Goal: Information Seeking & Learning: Check status

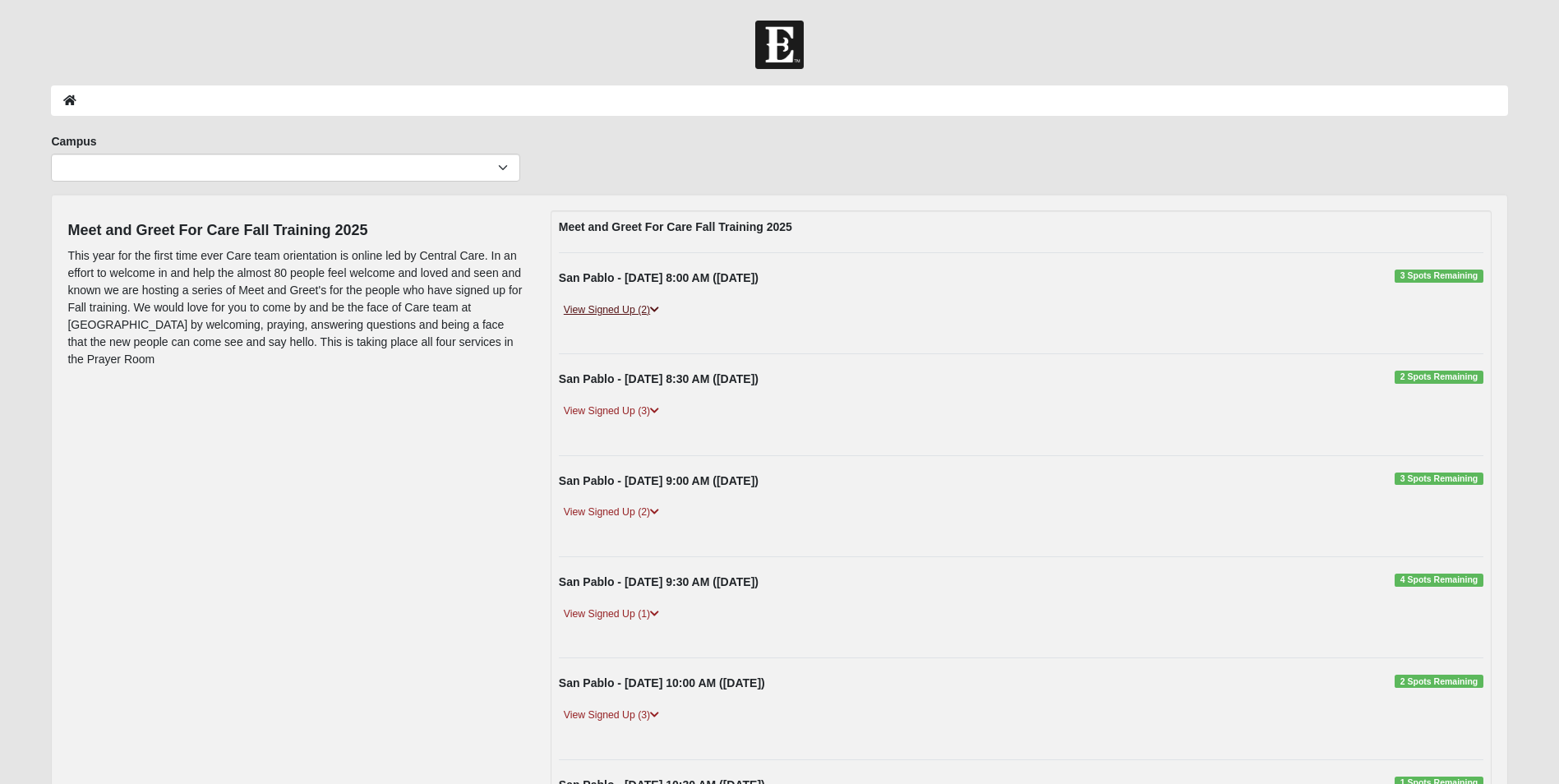
click at [594, 311] on link "View Signed Up (2)" at bounding box center [611, 309] width 105 height 17
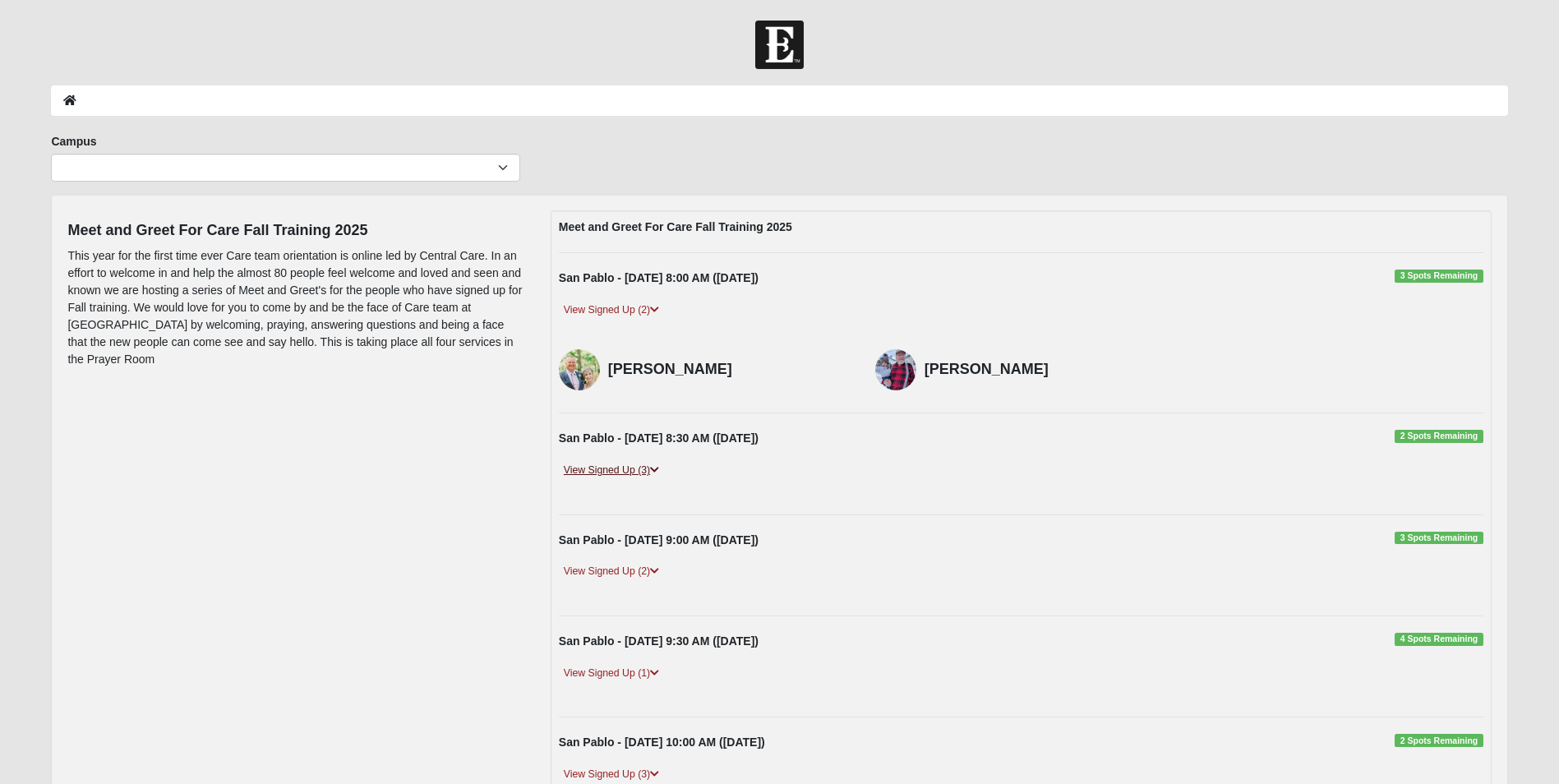
click at [584, 472] on link "View Signed Up (3)" at bounding box center [611, 470] width 105 height 17
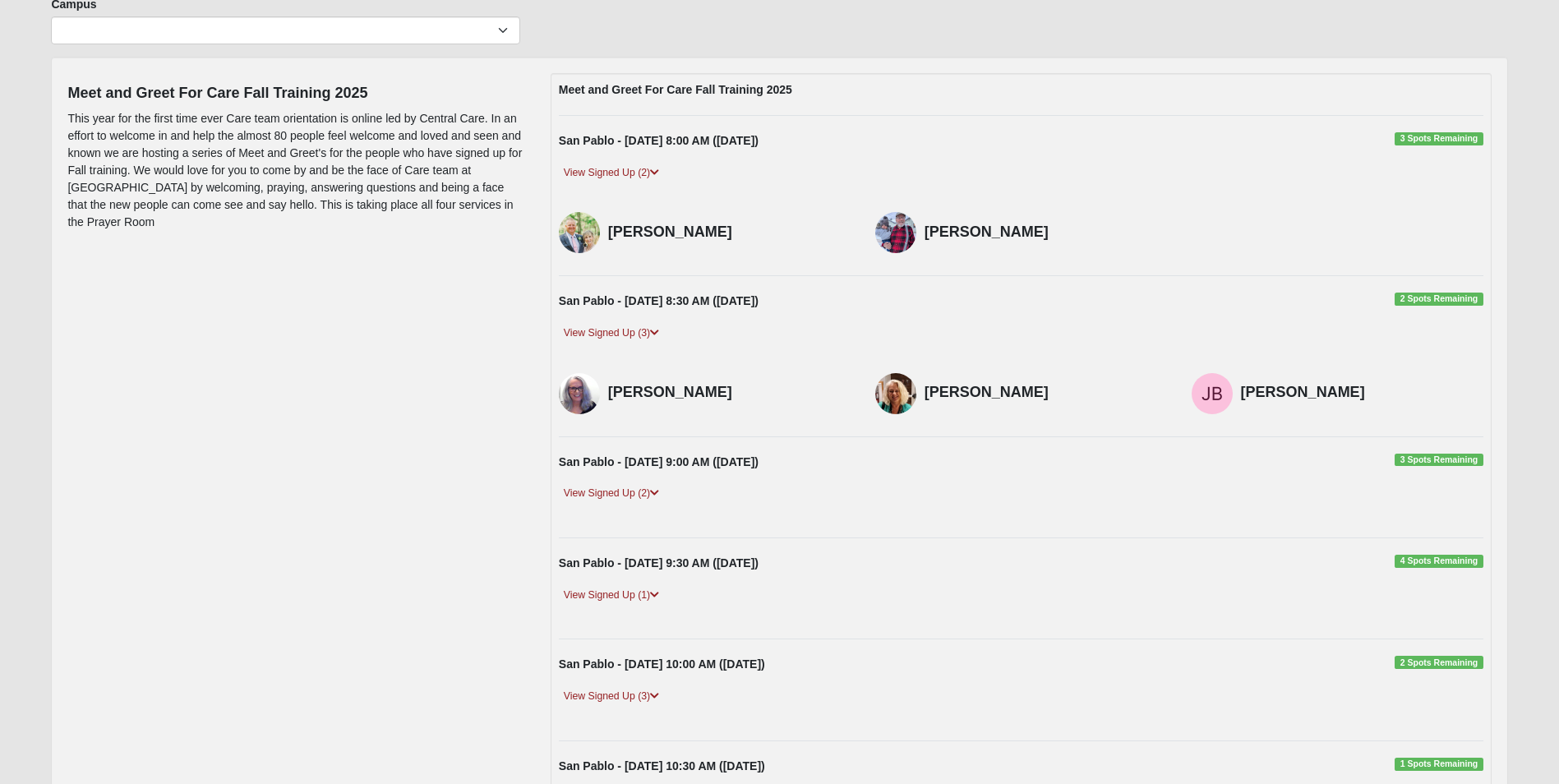
scroll to position [164, 0]
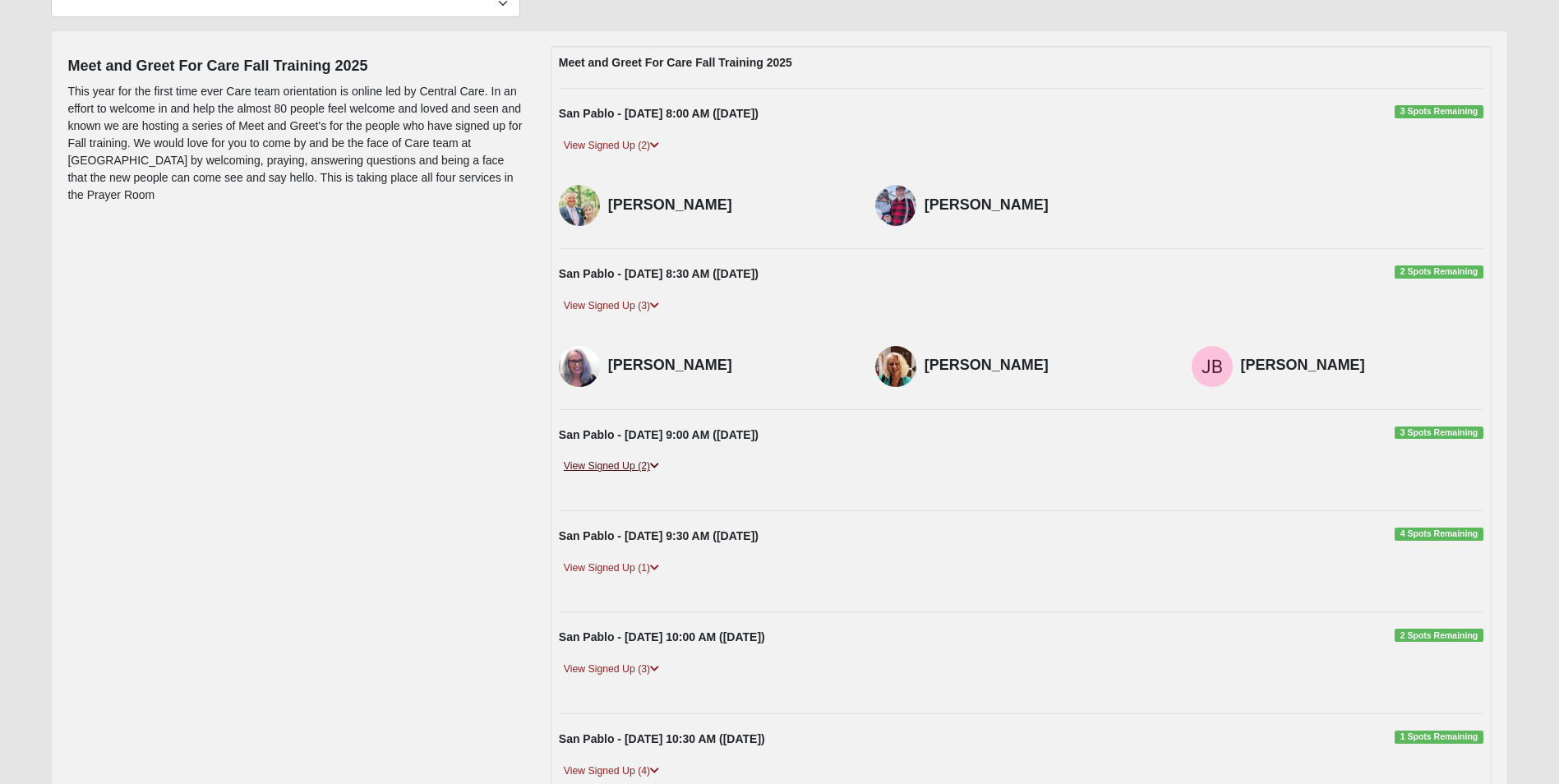
click at [595, 467] on link "View Signed Up (2)" at bounding box center [611, 466] width 105 height 17
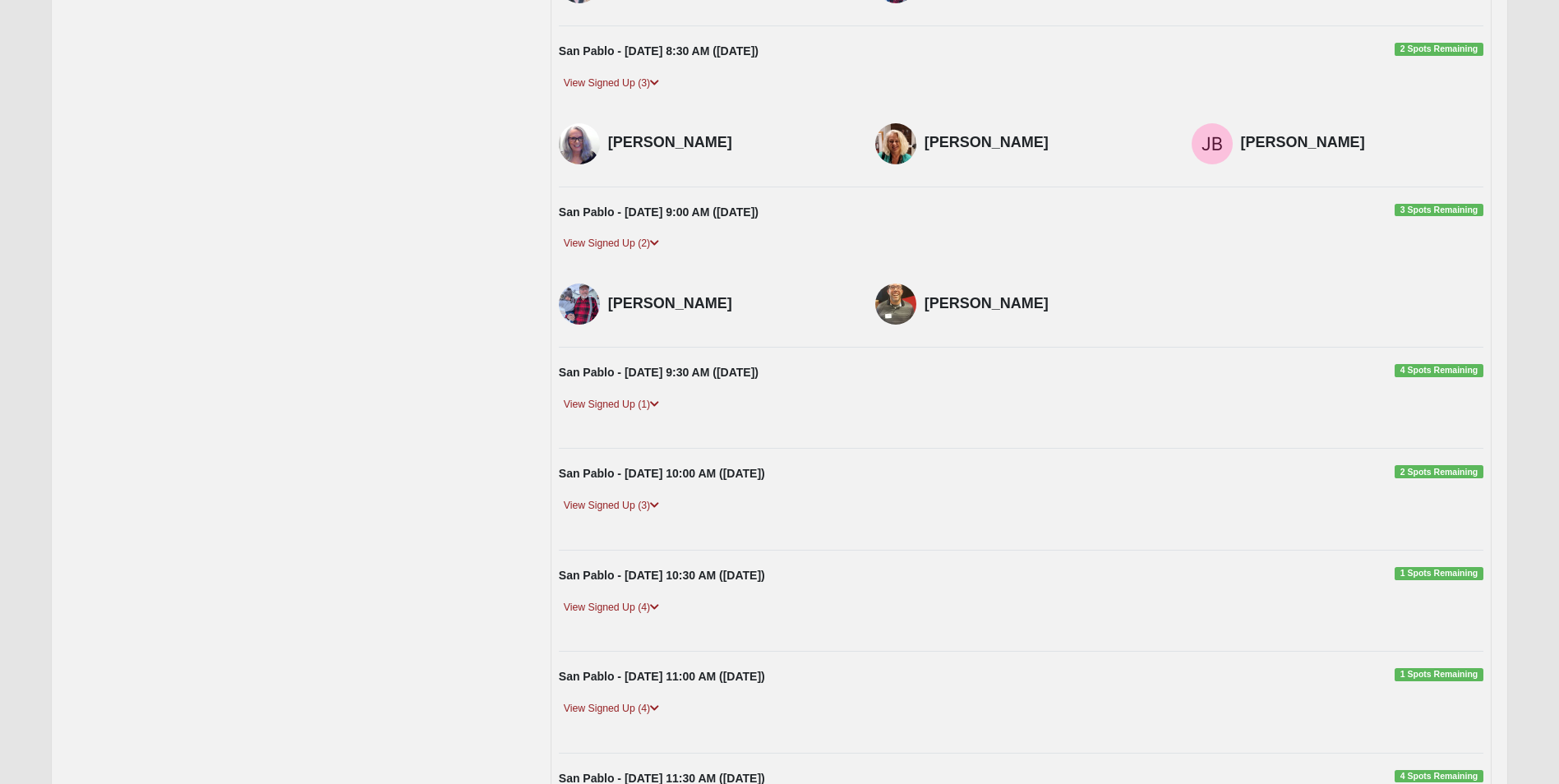
scroll to position [410, 0]
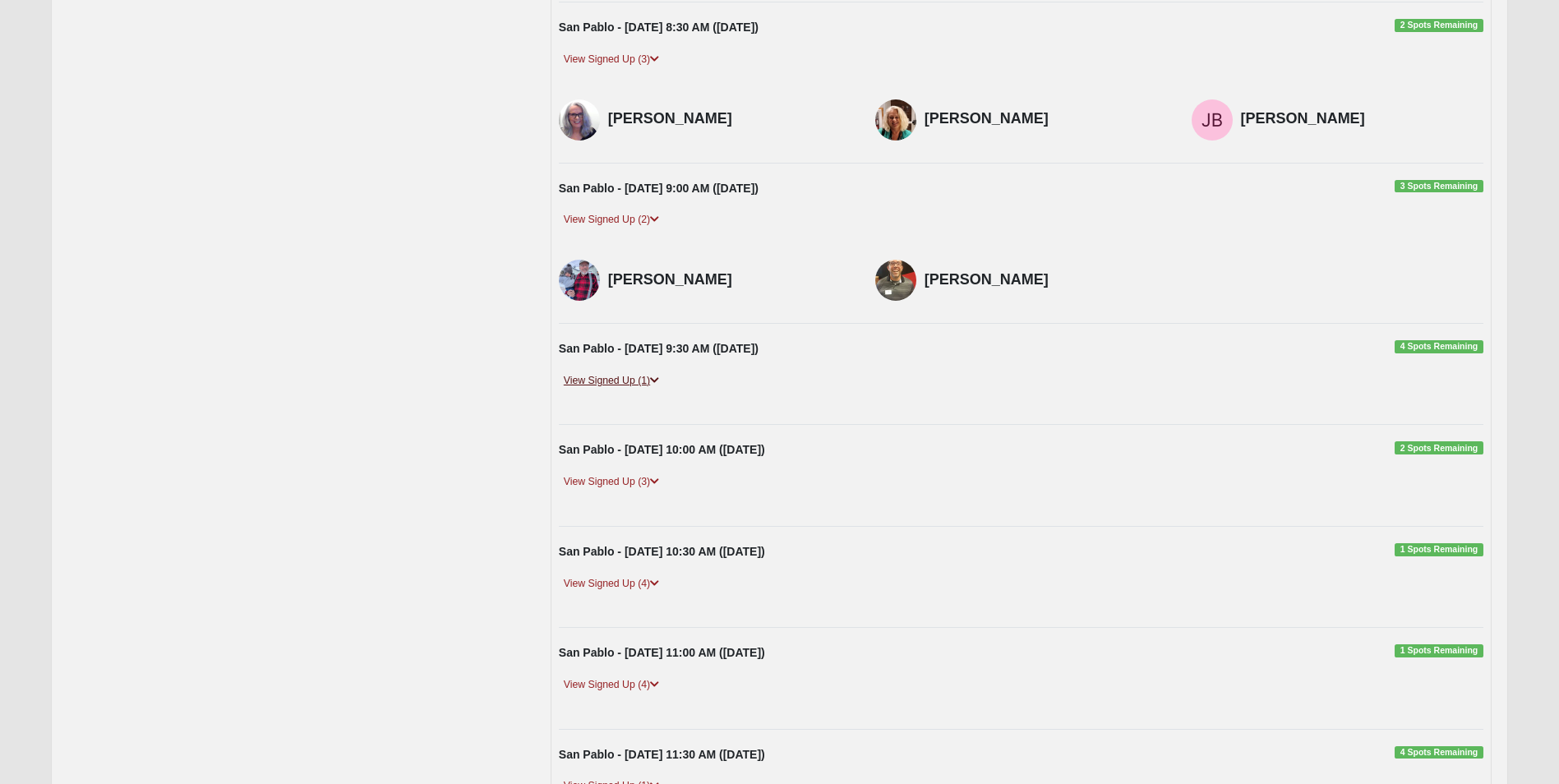
click at [625, 380] on link "View Signed Up (1)" at bounding box center [611, 380] width 105 height 17
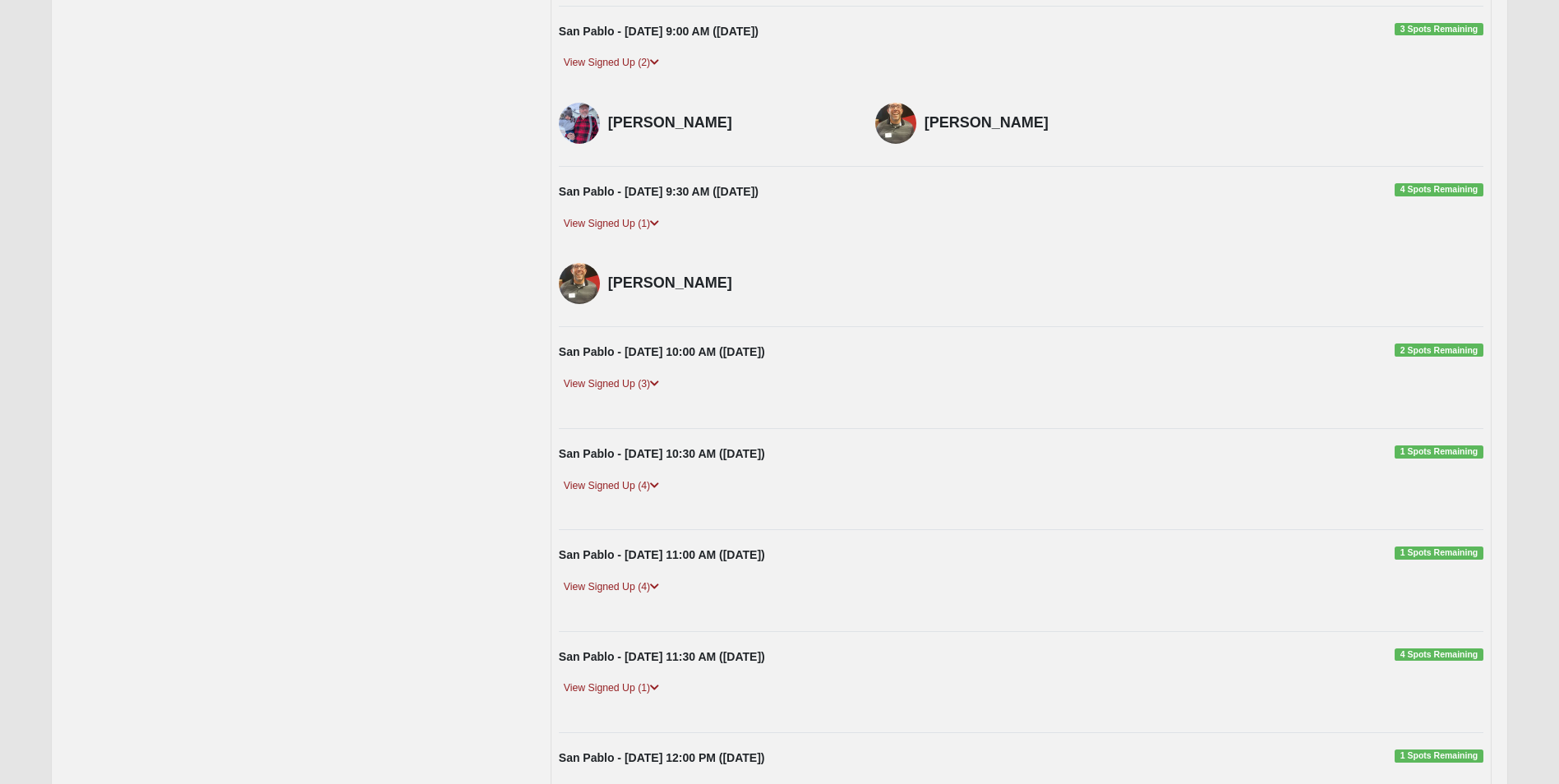
scroll to position [575, 0]
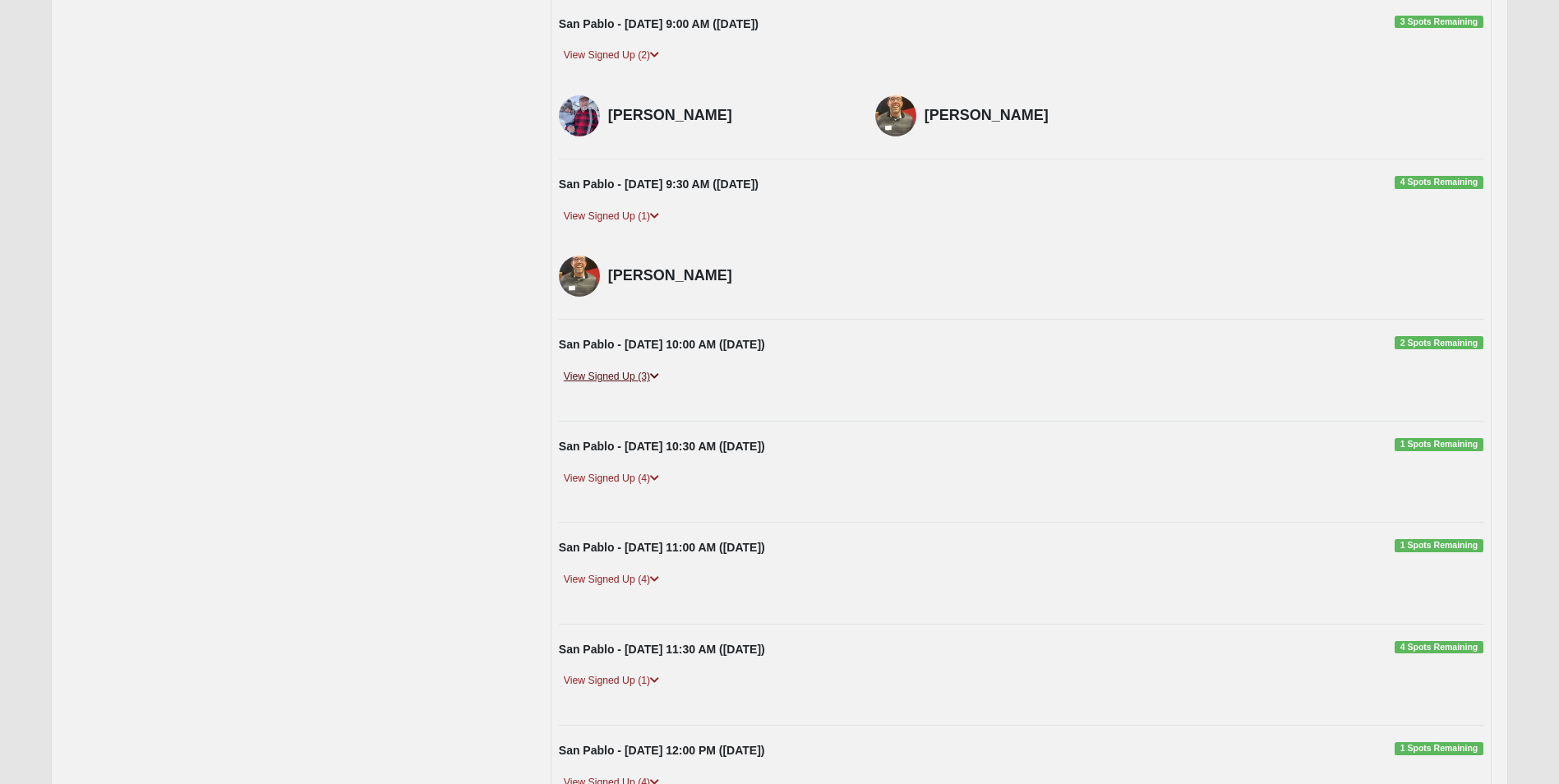
click at [602, 377] on link "View Signed Up (3)" at bounding box center [611, 376] width 105 height 17
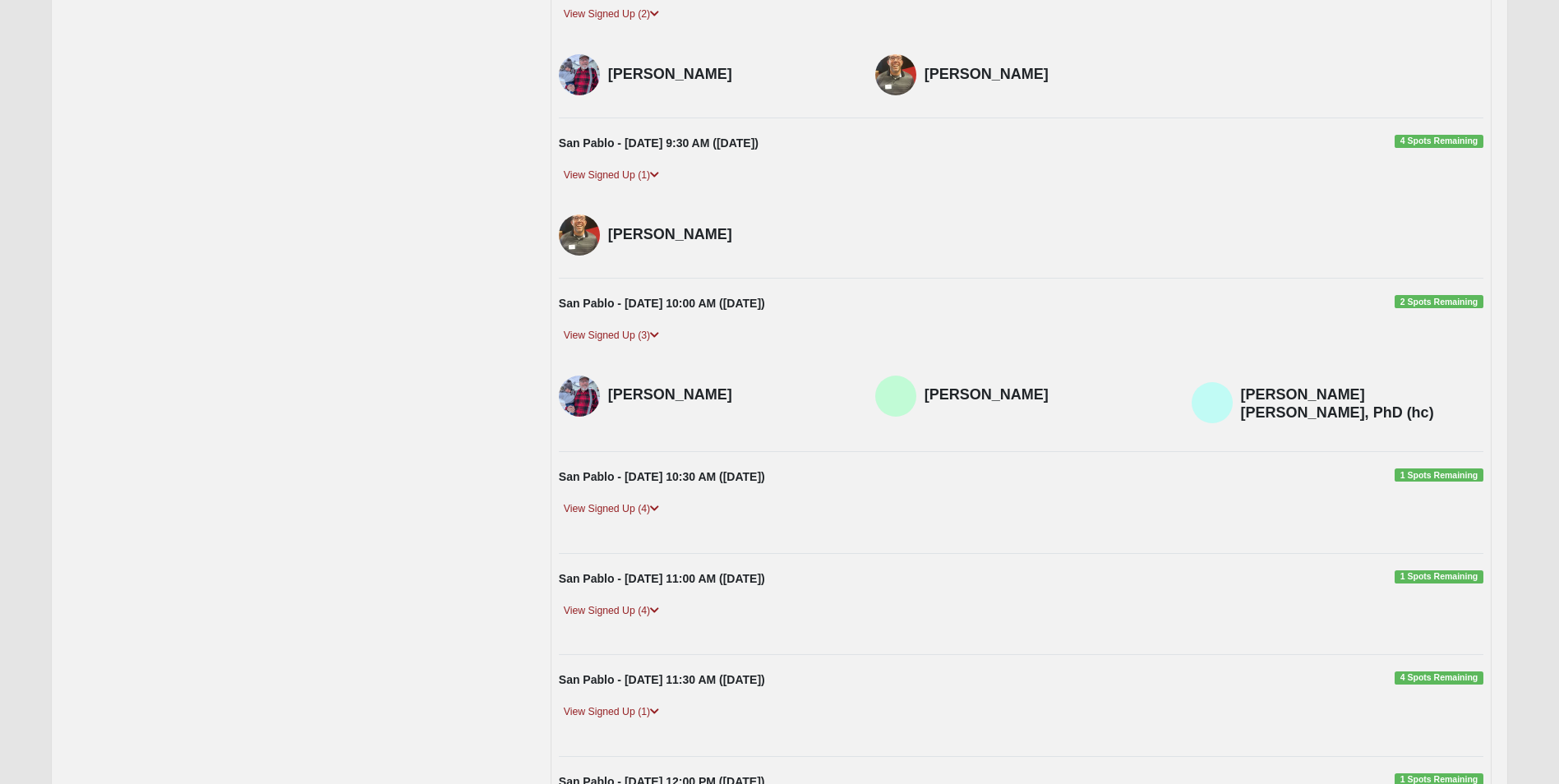
scroll to position [657, 0]
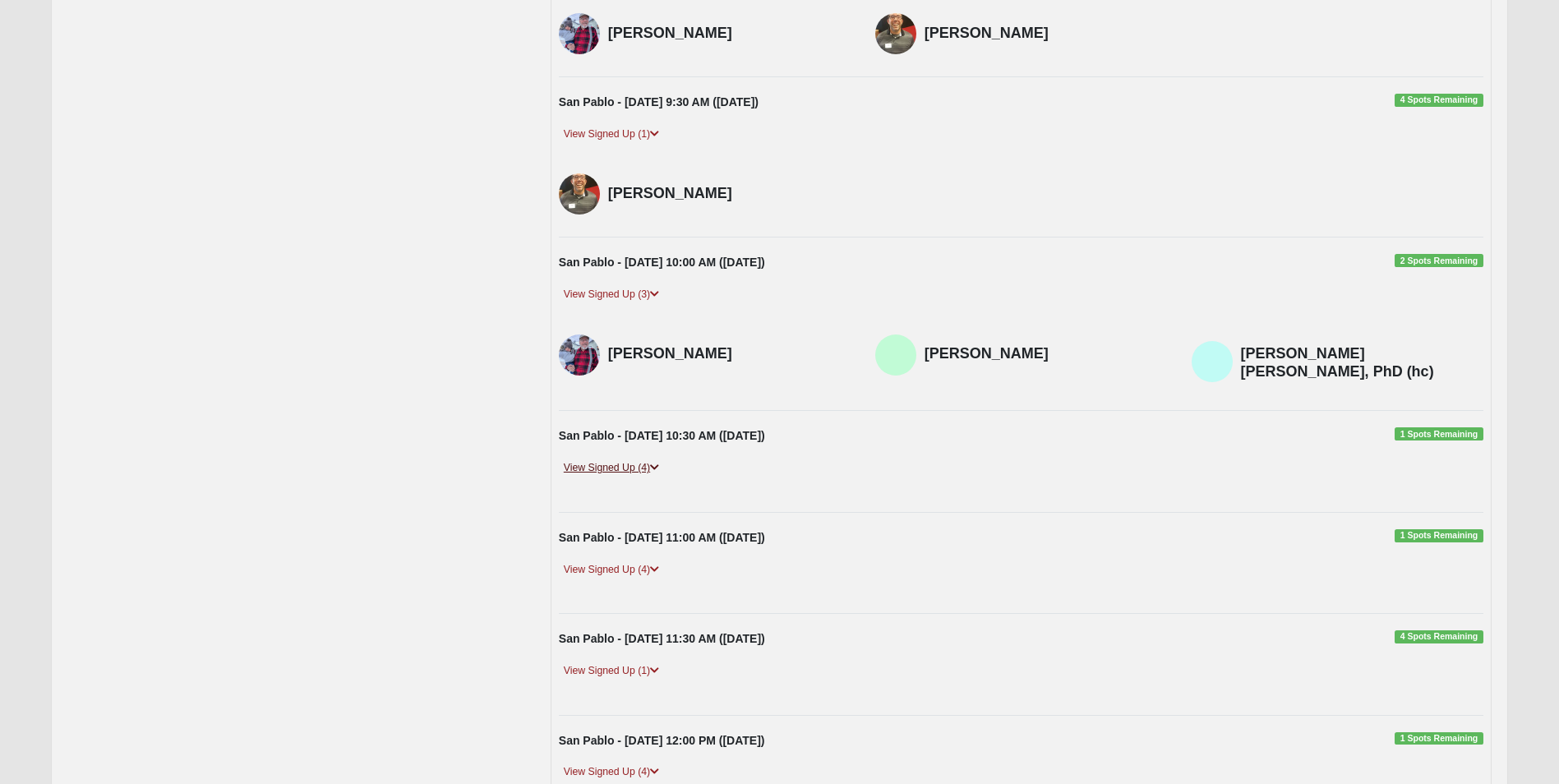
click at [602, 470] on link "View Signed Up (4)" at bounding box center [611, 467] width 105 height 17
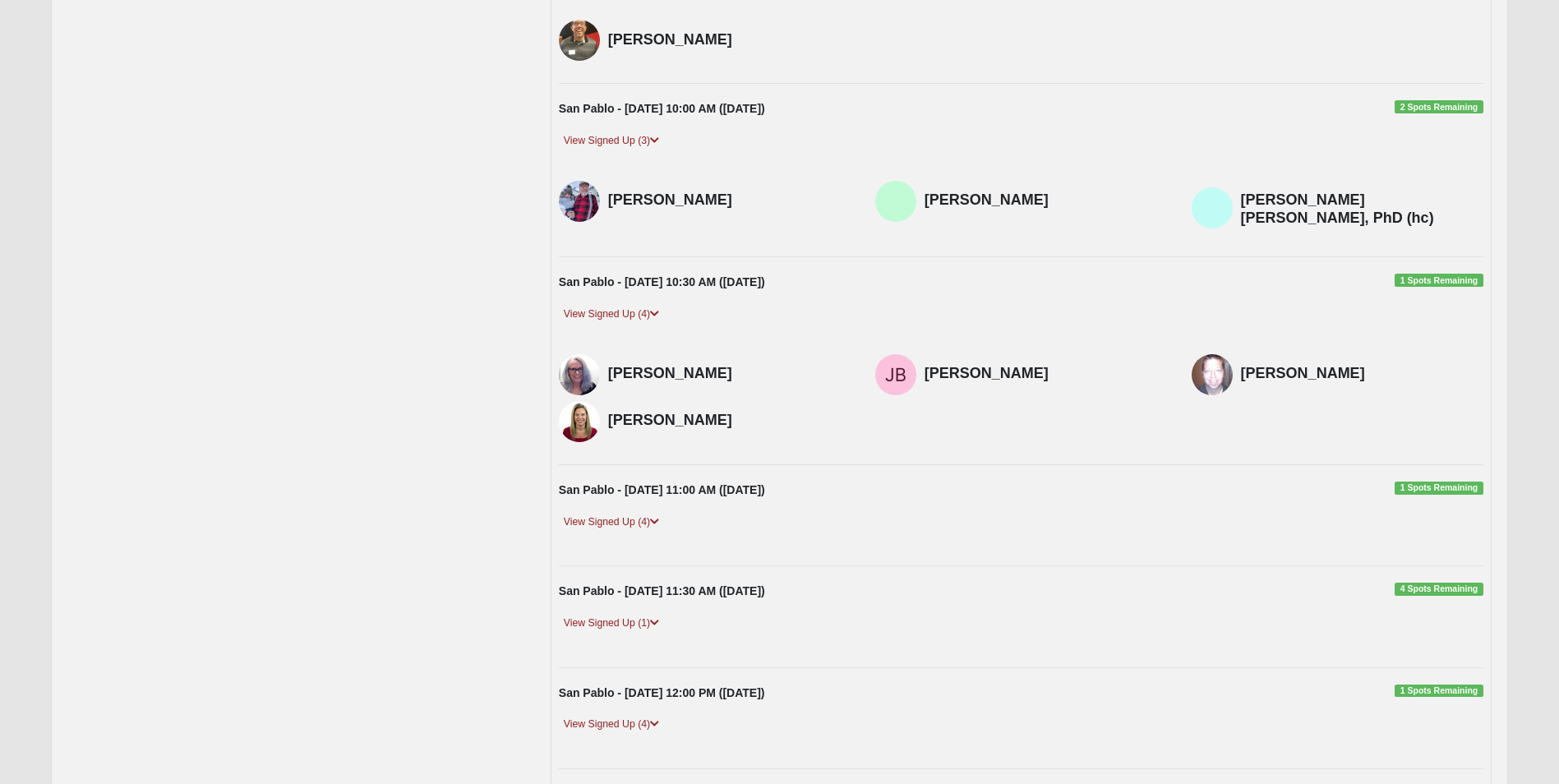
scroll to position [822, 0]
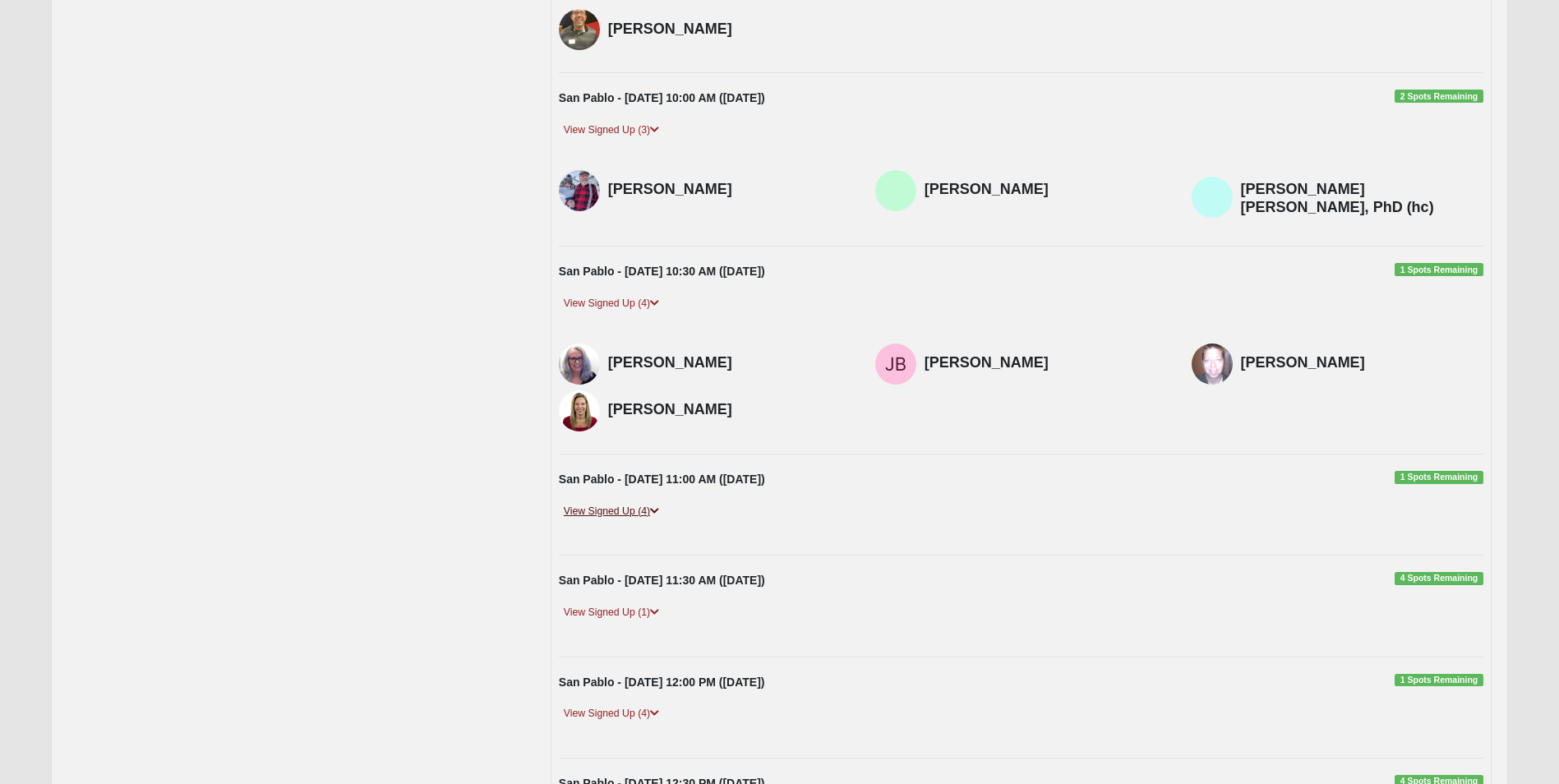
click at [613, 514] on link "View Signed Up (4)" at bounding box center [611, 511] width 105 height 17
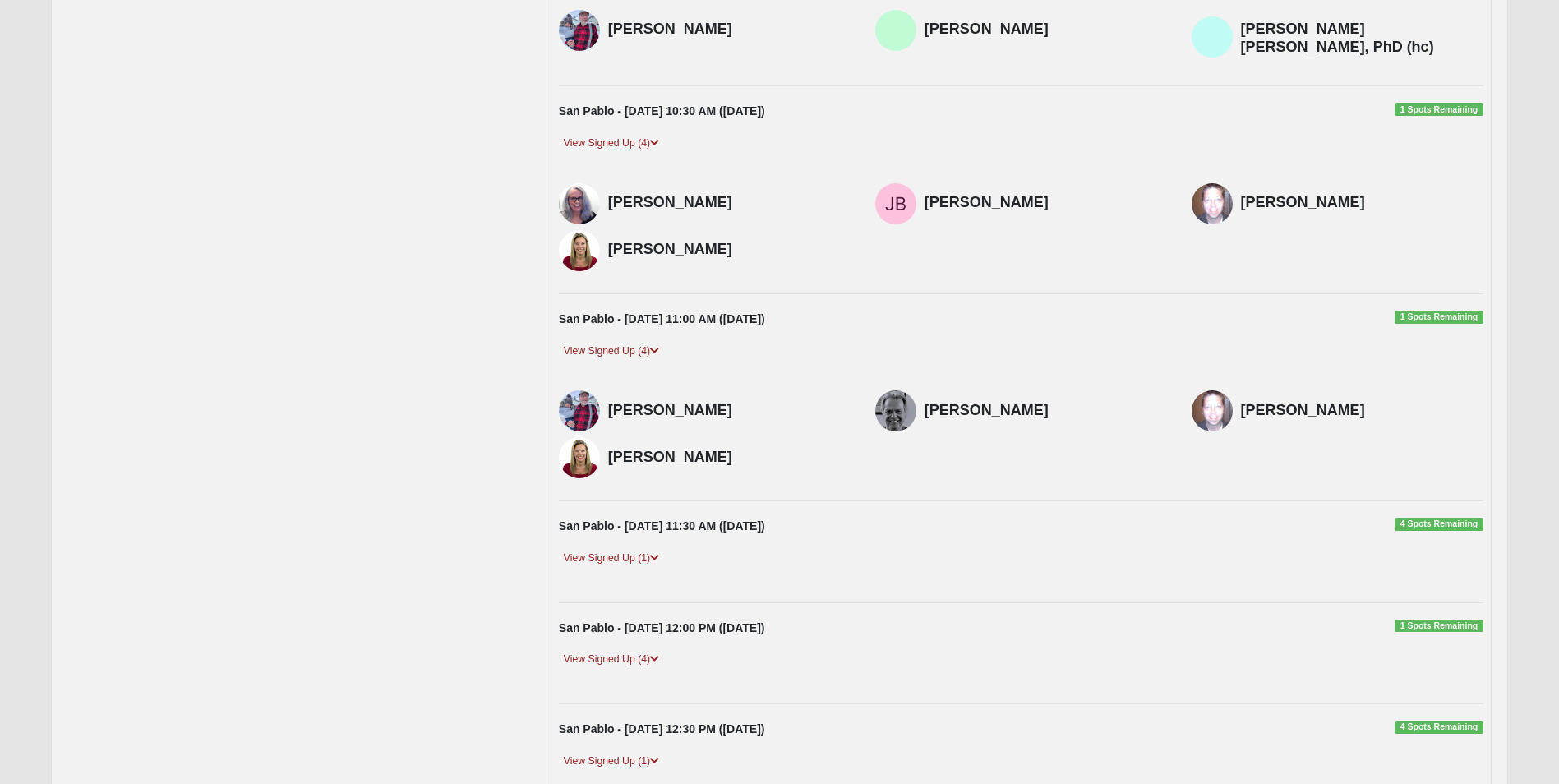
scroll to position [986, 0]
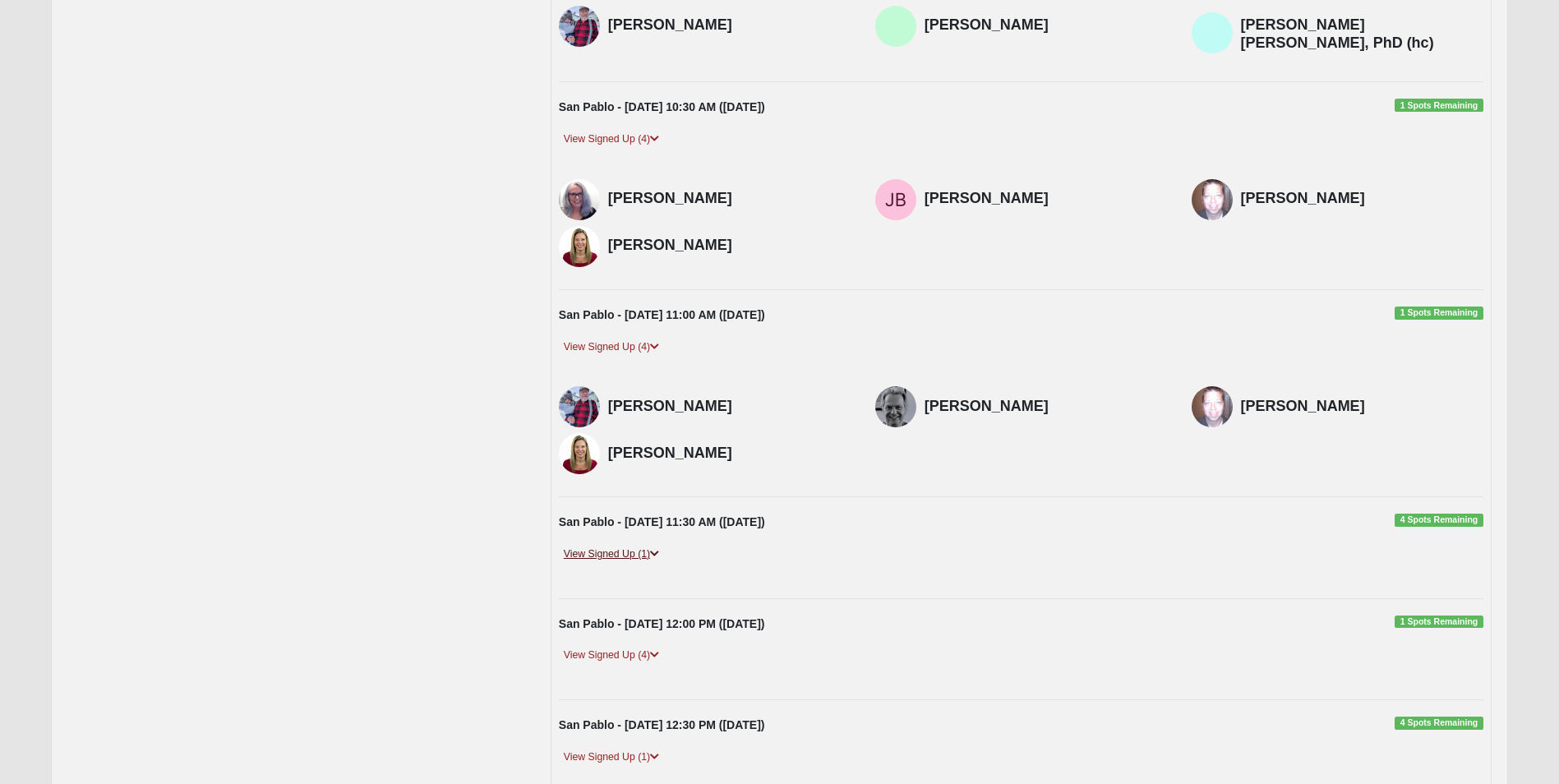
click at [606, 551] on link "View Signed Up (1)" at bounding box center [611, 554] width 105 height 17
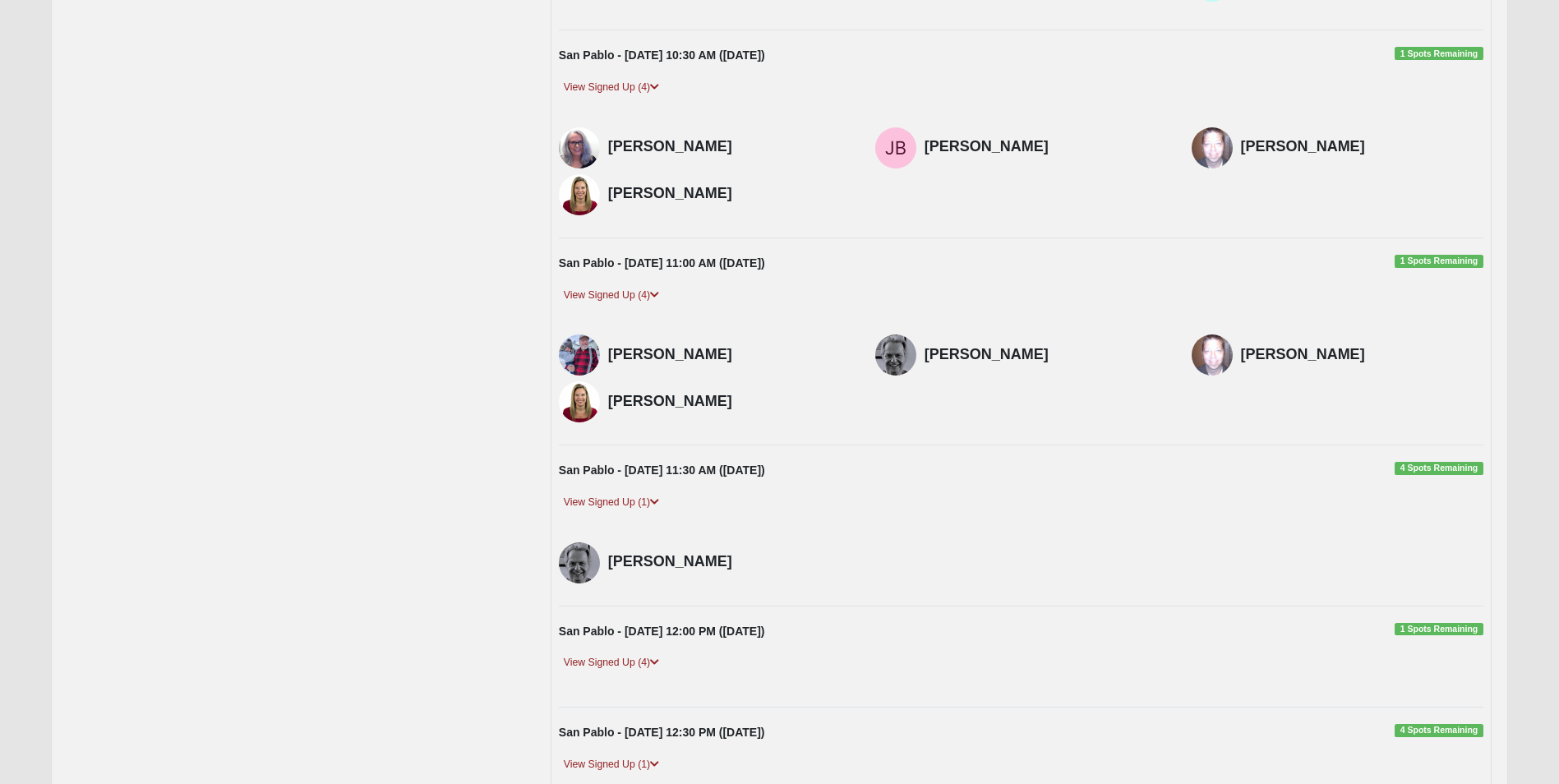
scroll to position [1150, 0]
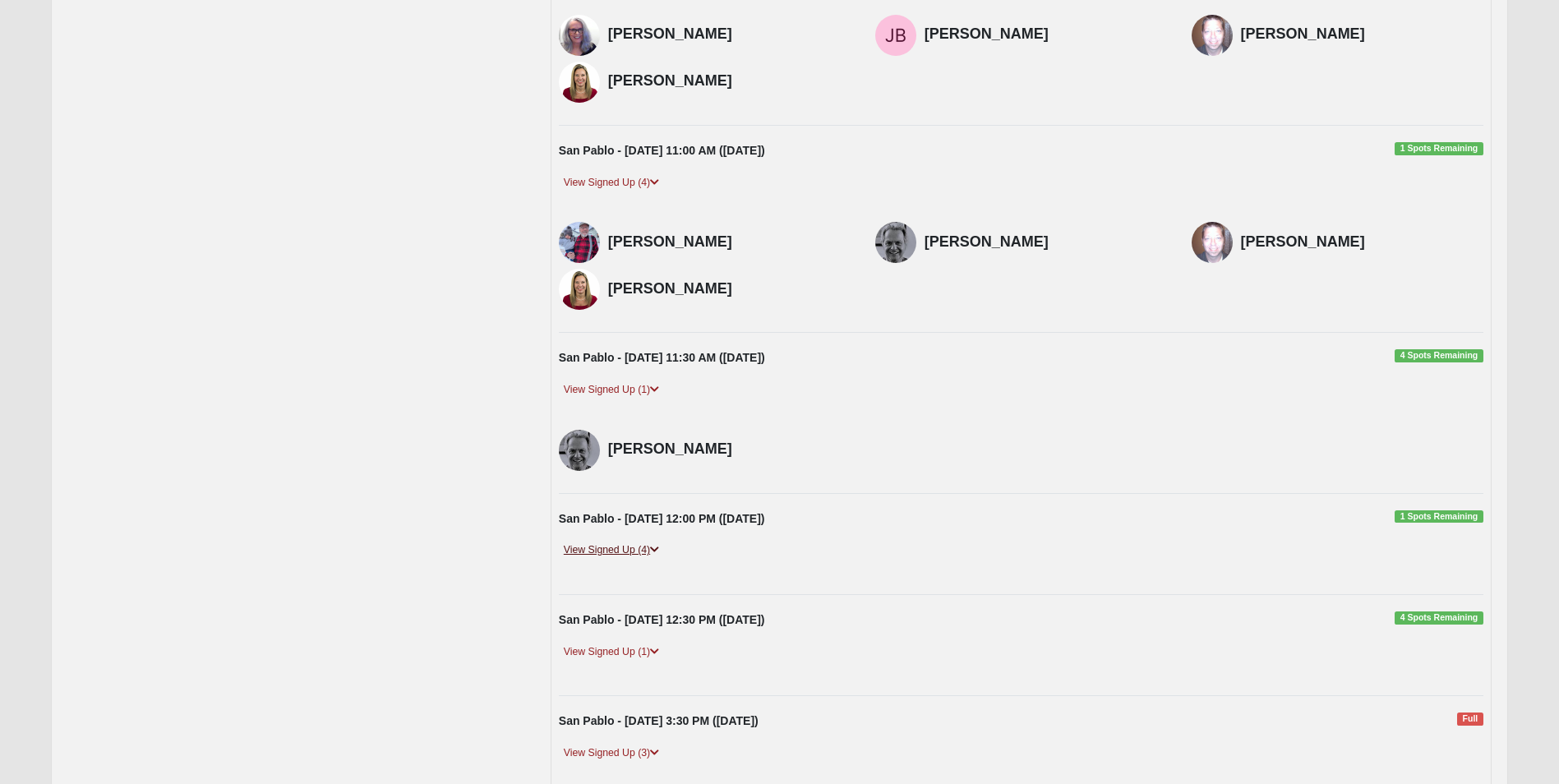
click at [595, 553] on link "View Signed Up (4)" at bounding box center [611, 549] width 105 height 17
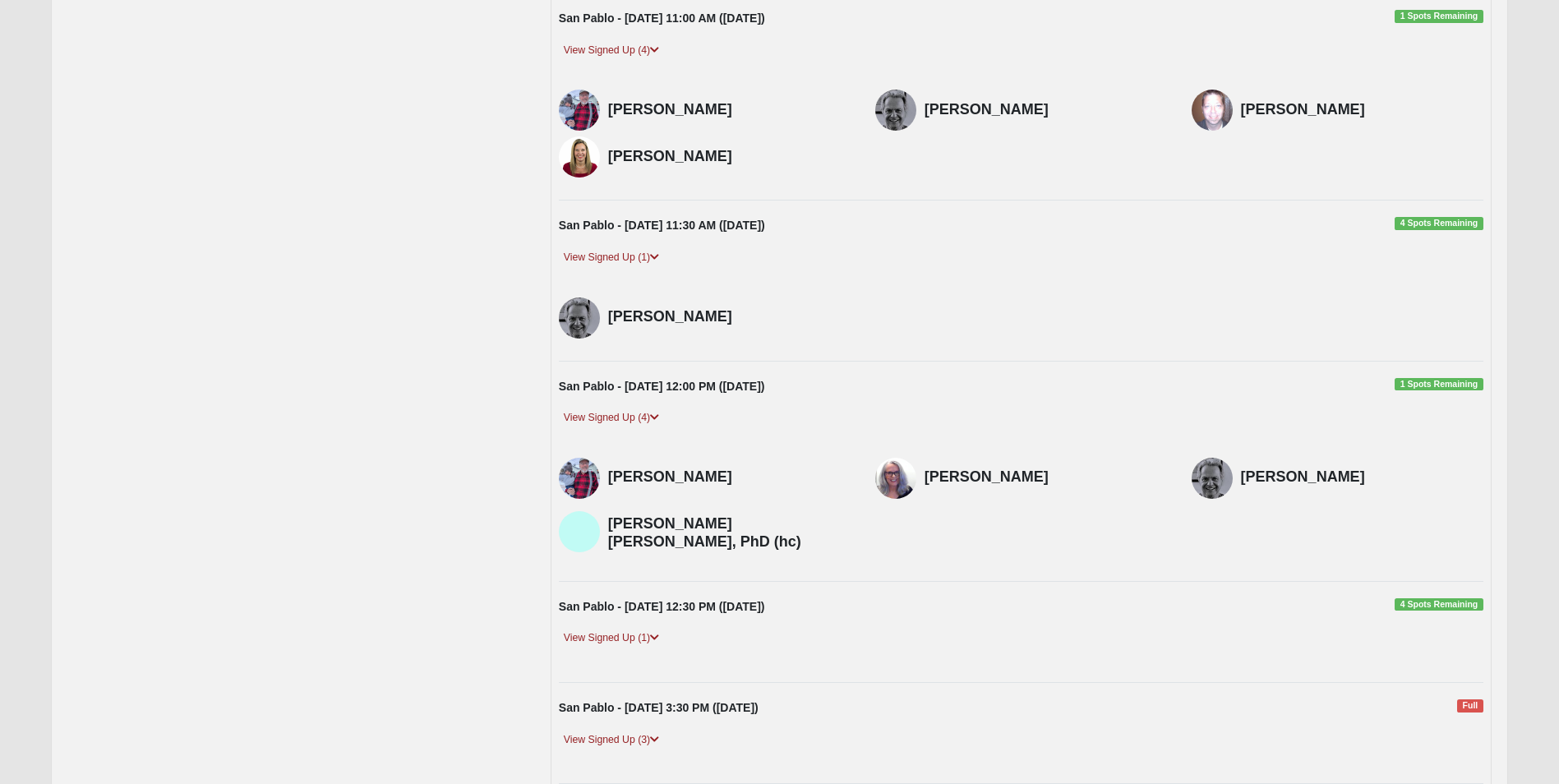
scroll to position [1314, 0]
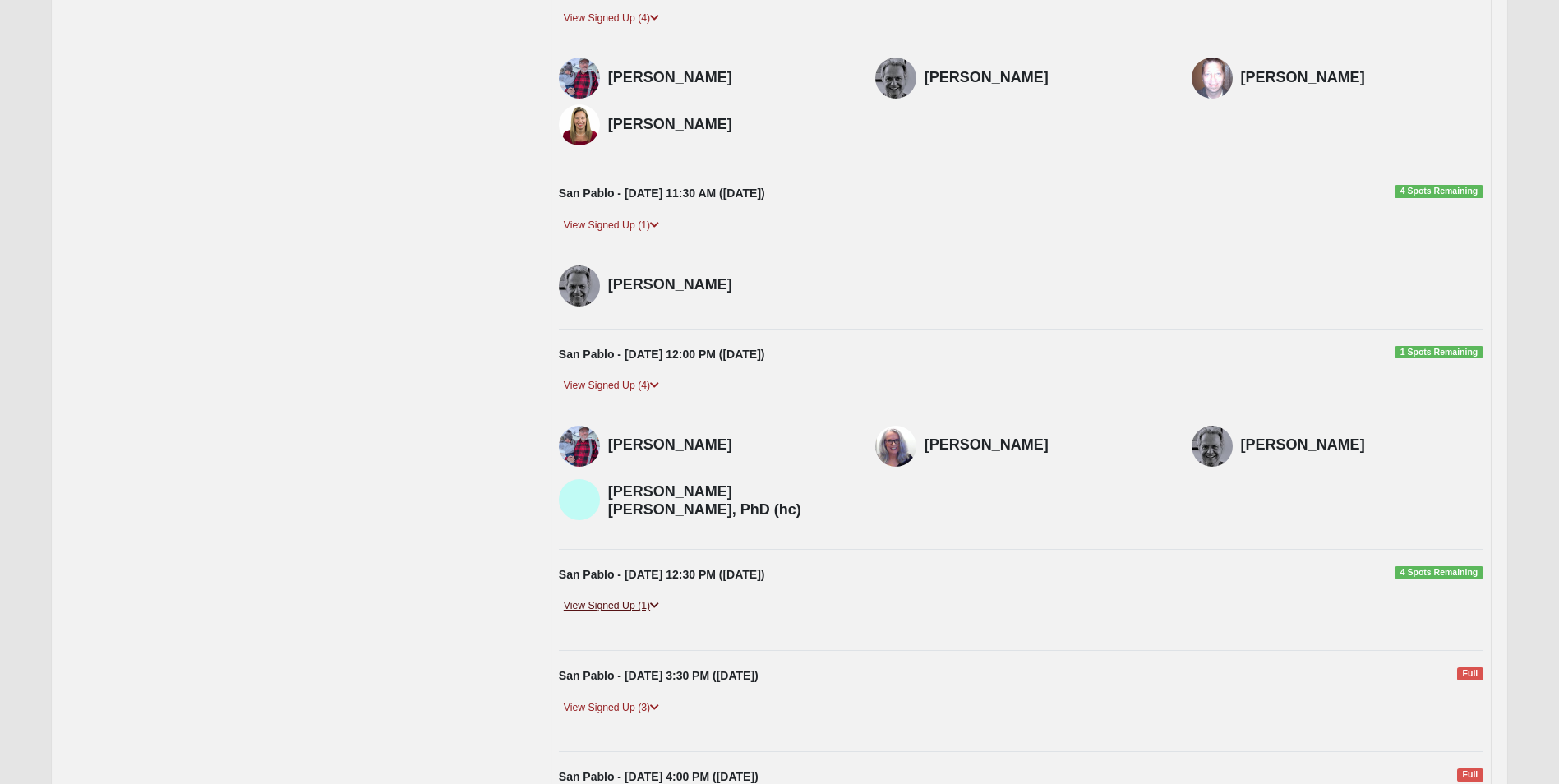
click at [607, 606] on link "View Signed Up (1)" at bounding box center [611, 606] width 105 height 17
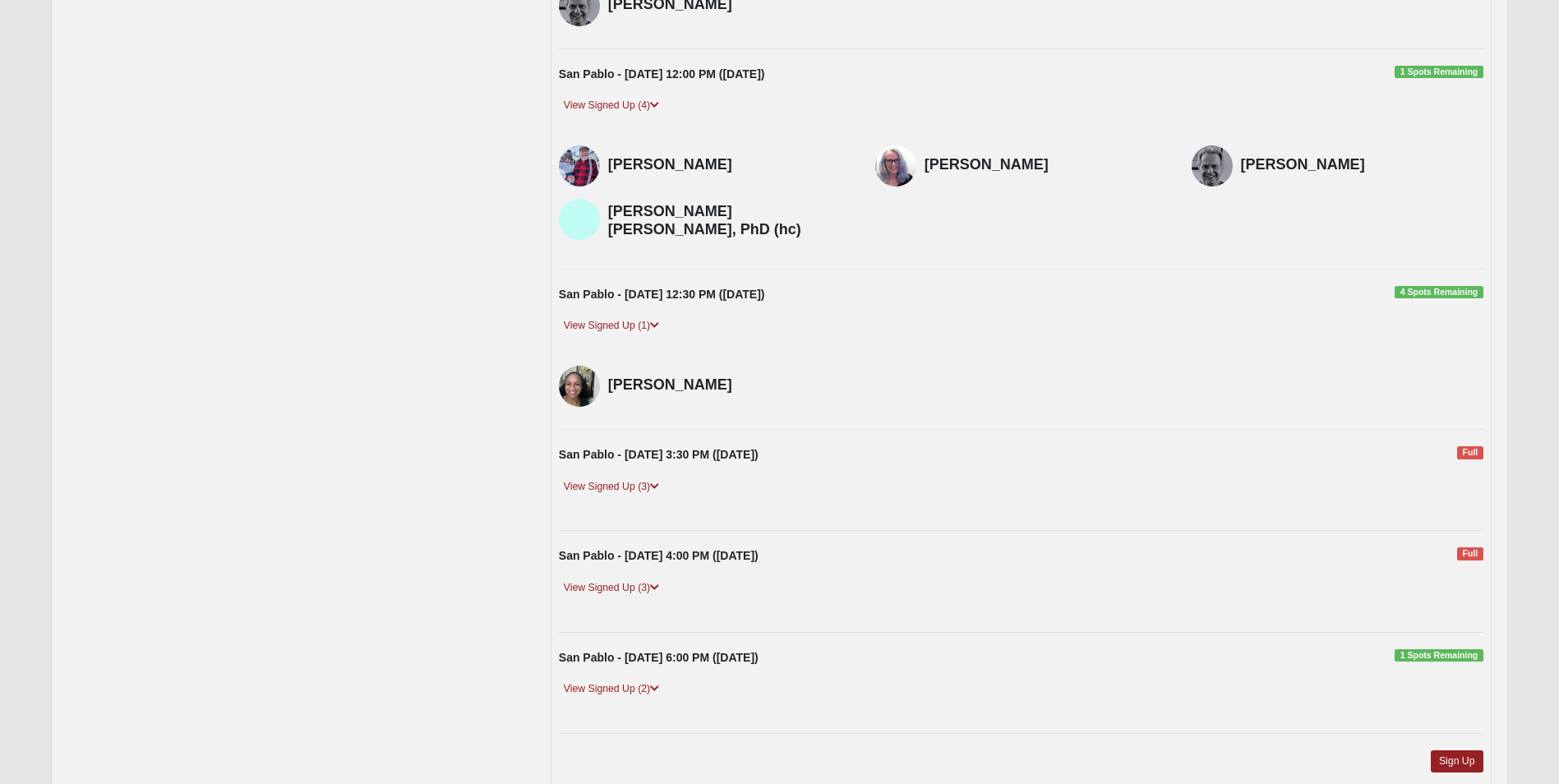
scroll to position [1621, 0]
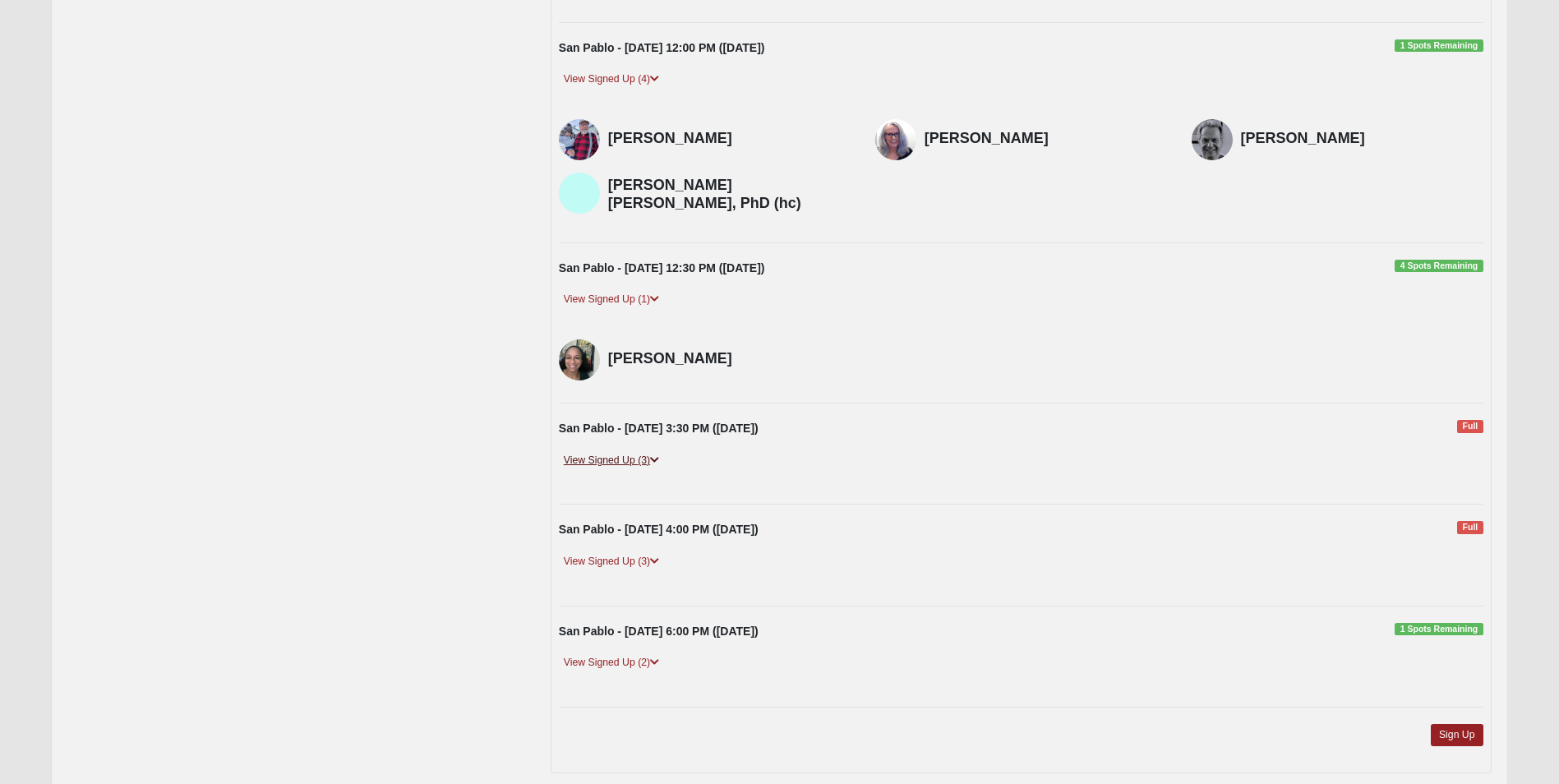
click at [625, 465] on link "View Signed Up (3)" at bounding box center [611, 460] width 105 height 17
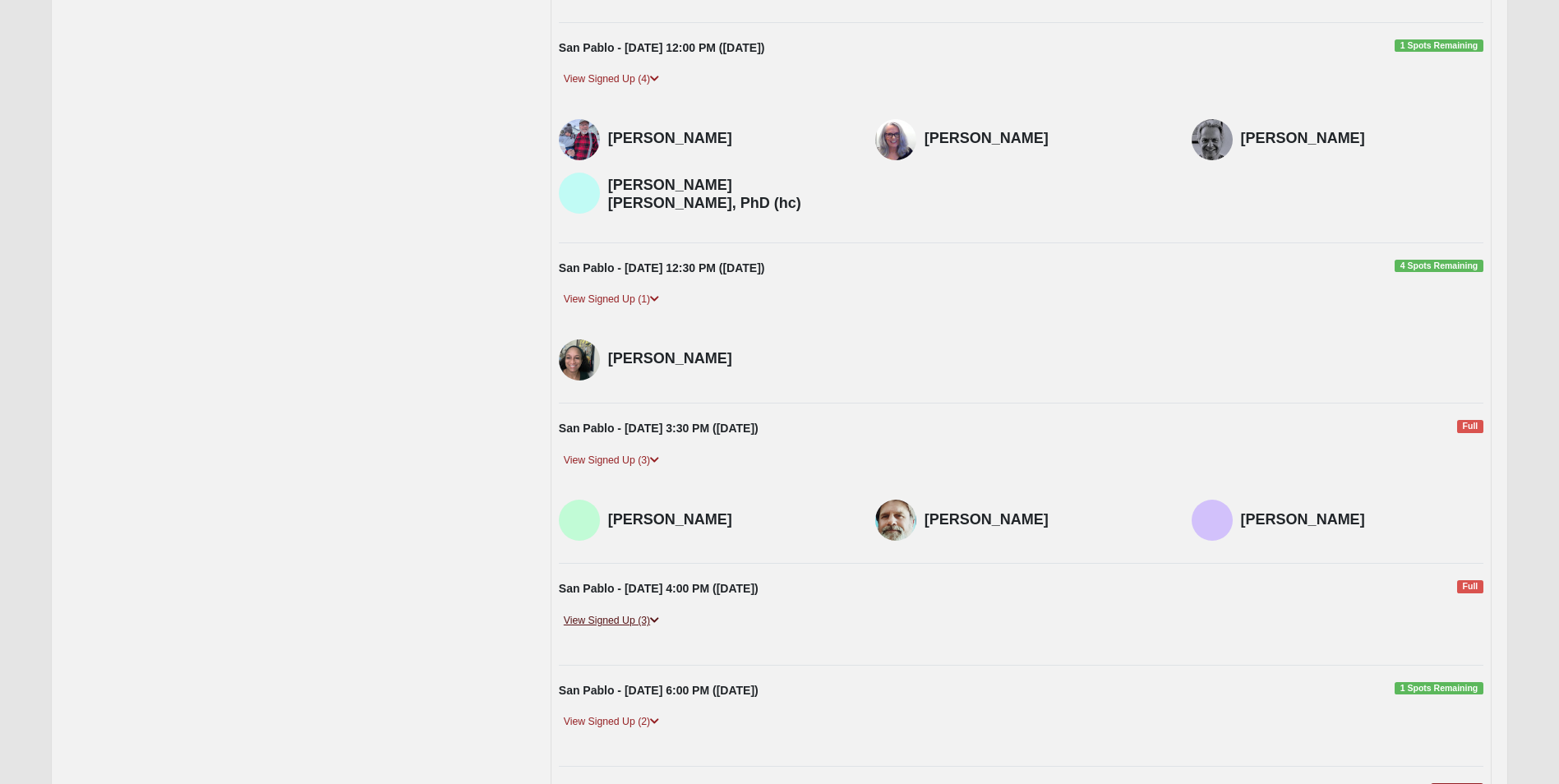
click at [587, 622] on link "View Signed Up (3)" at bounding box center [611, 620] width 105 height 17
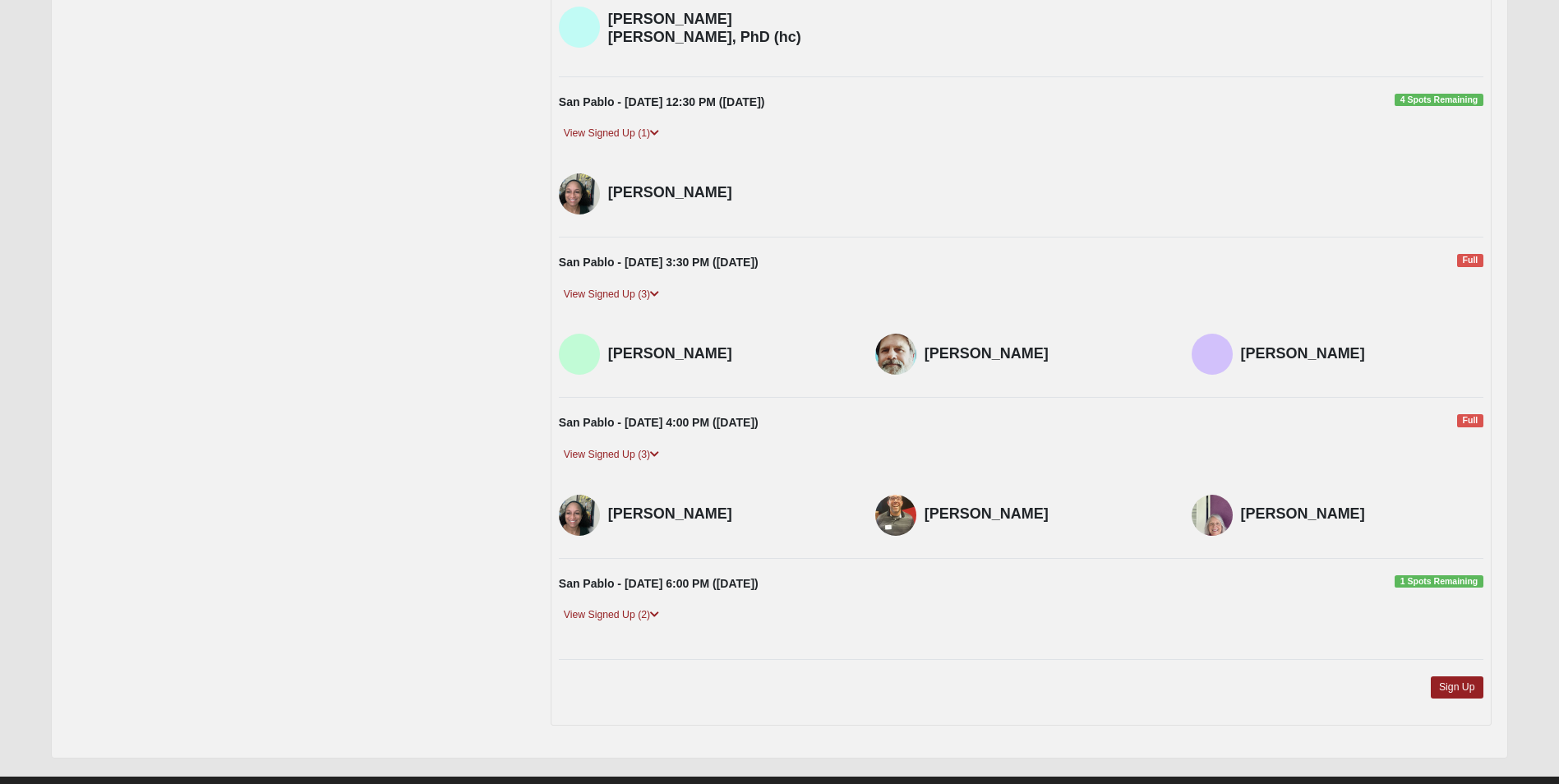
scroll to position [1822, 0]
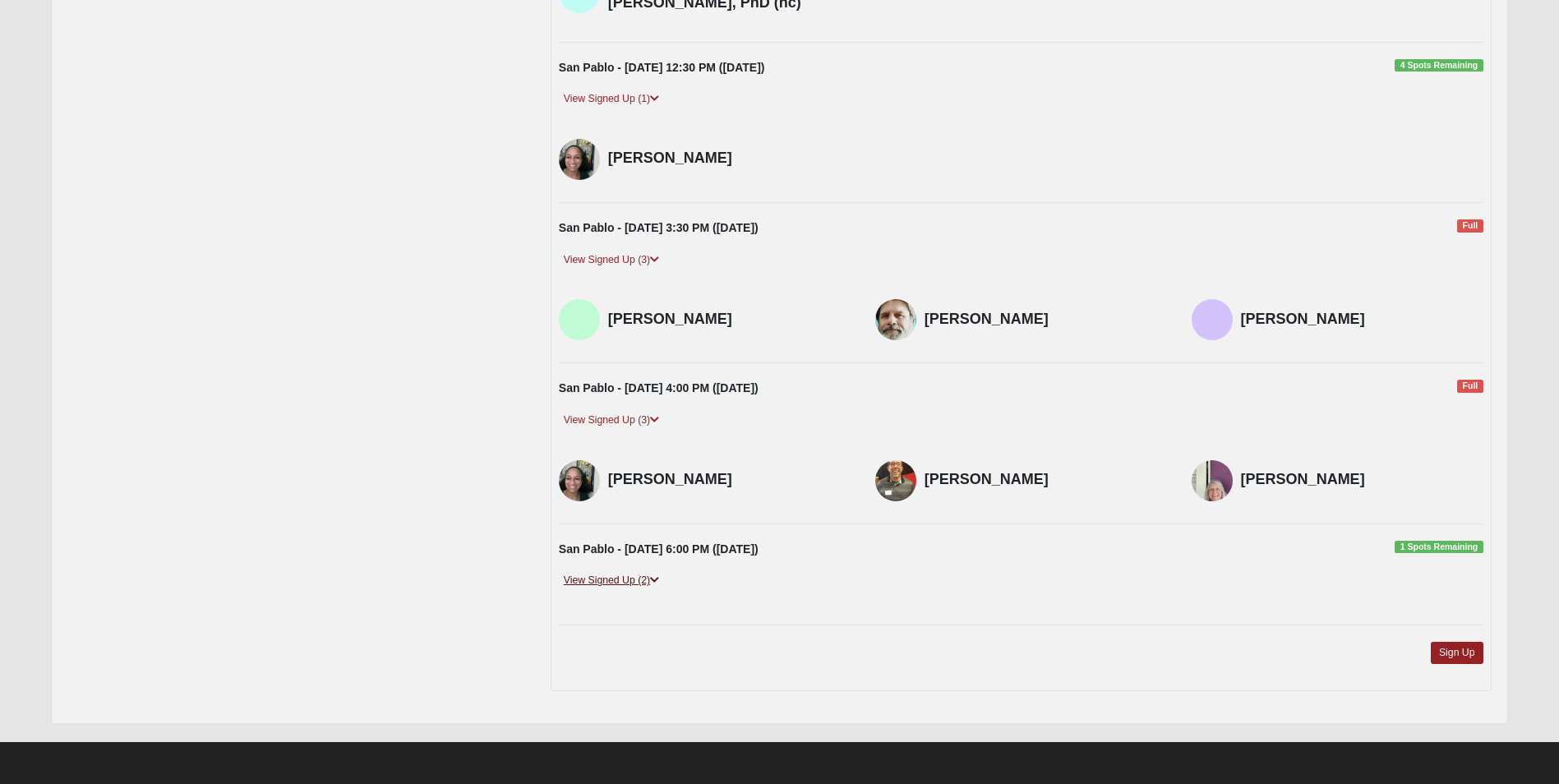
click at [616, 579] on link "View Signed Up (2)" at bounding box center [611, 580] width 105 height 17
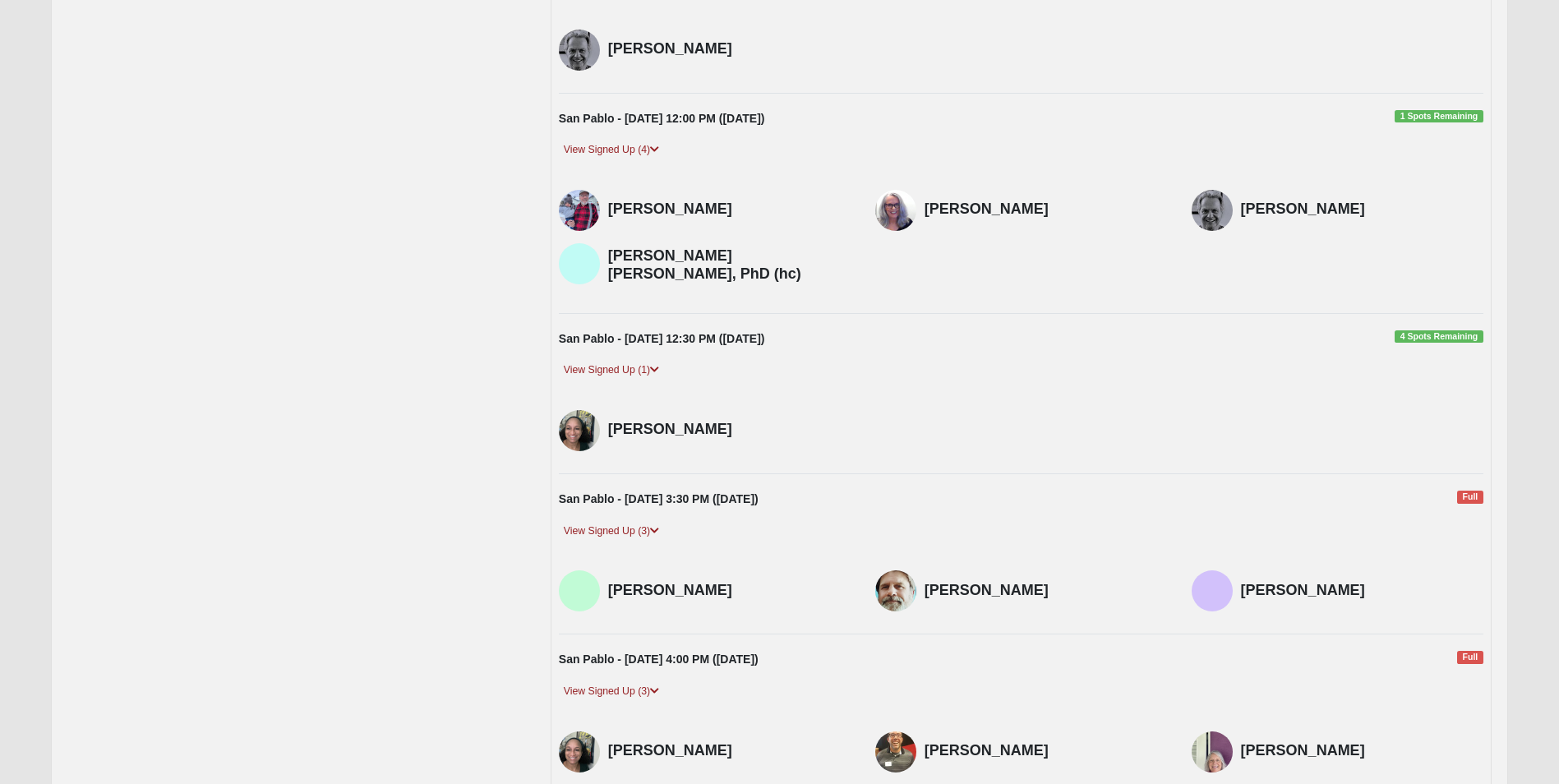
scroll to position [1561, 0]
